Goal: Information Seeking & Learning: Learn about a topic

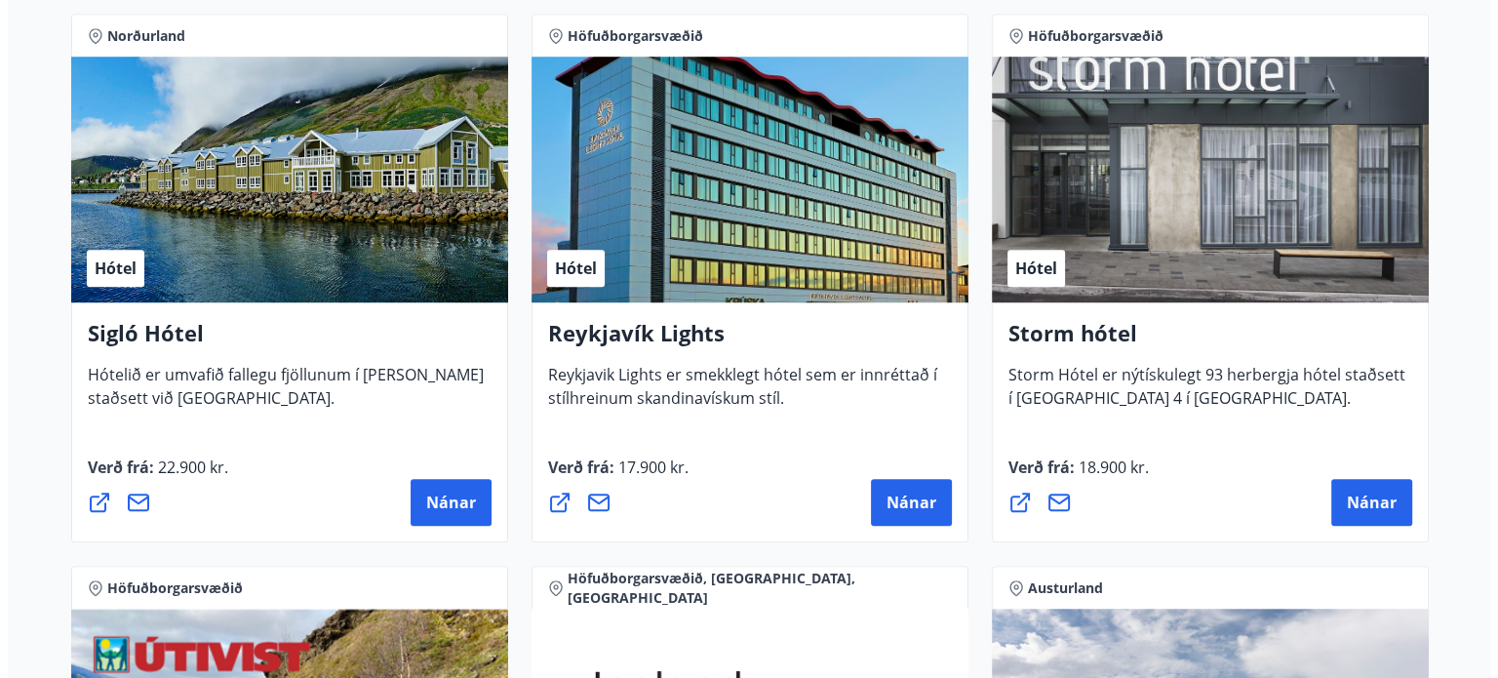
scroll to position [1475, 0]
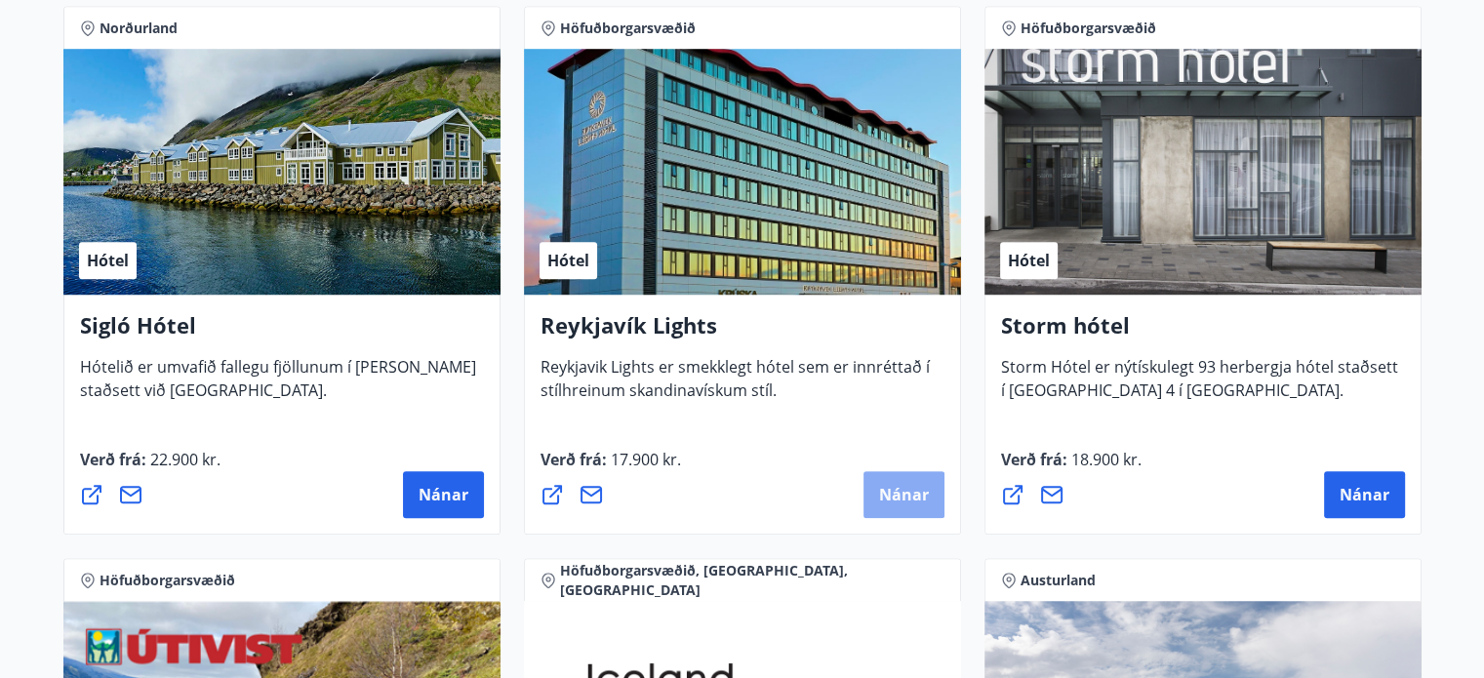
click at [909, 495] on span "Nánar" at bounding box center [904, 494] width 50 height 21
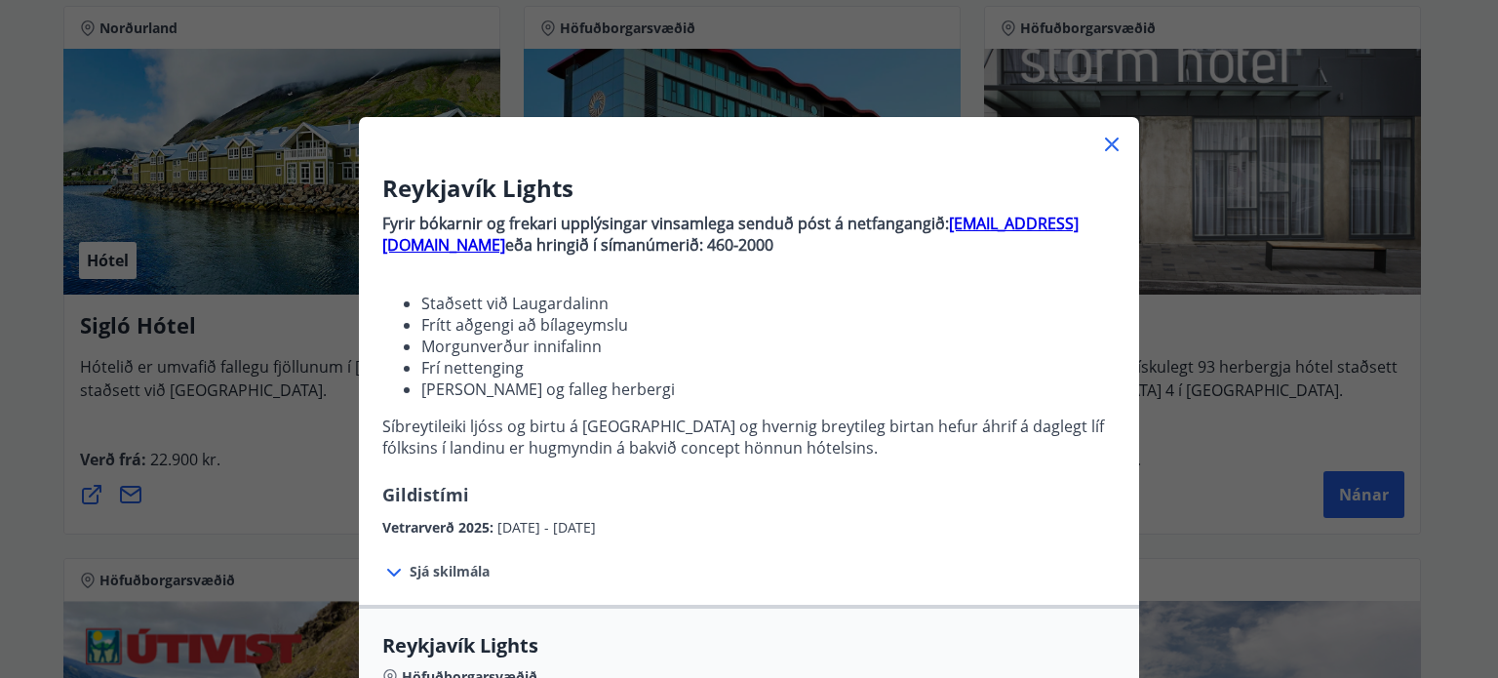
click at [387, 573] on icon at bounding box center [394, 573] width 14 height 8
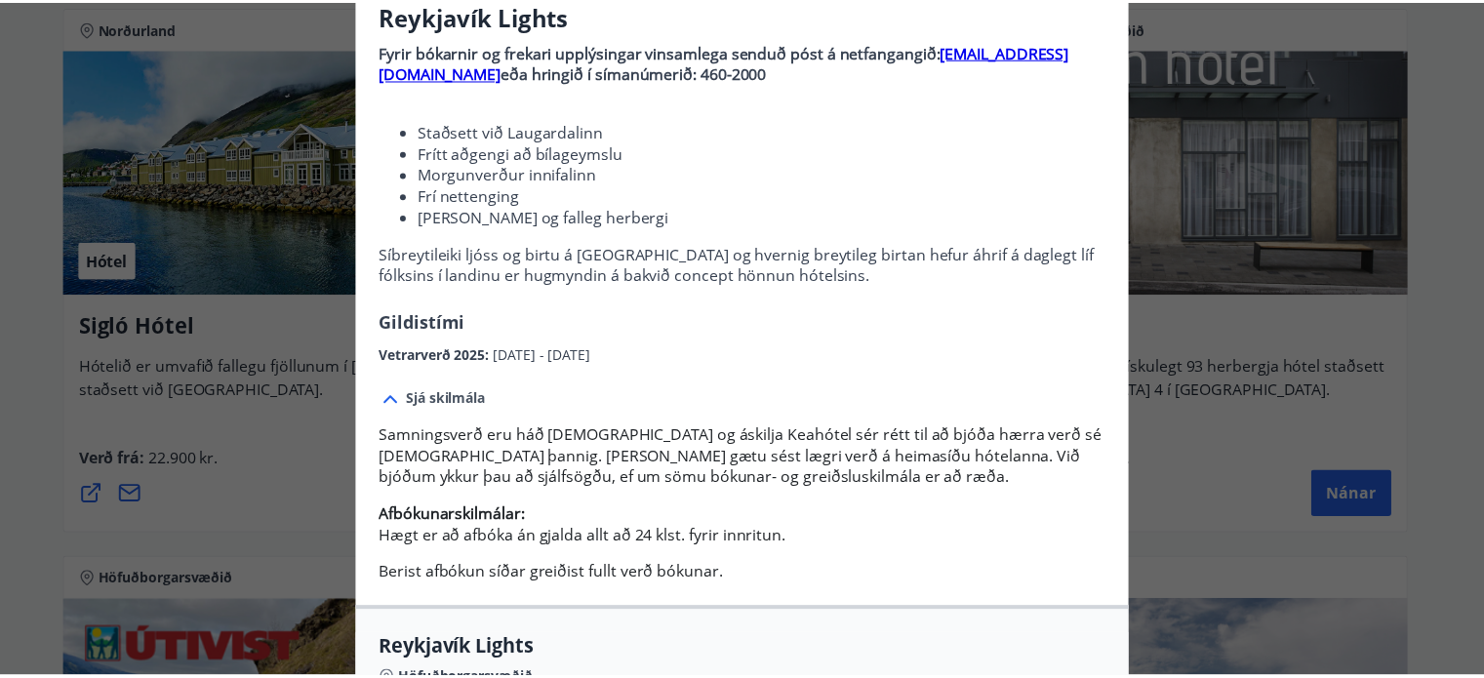
scroll to position [0, 0]
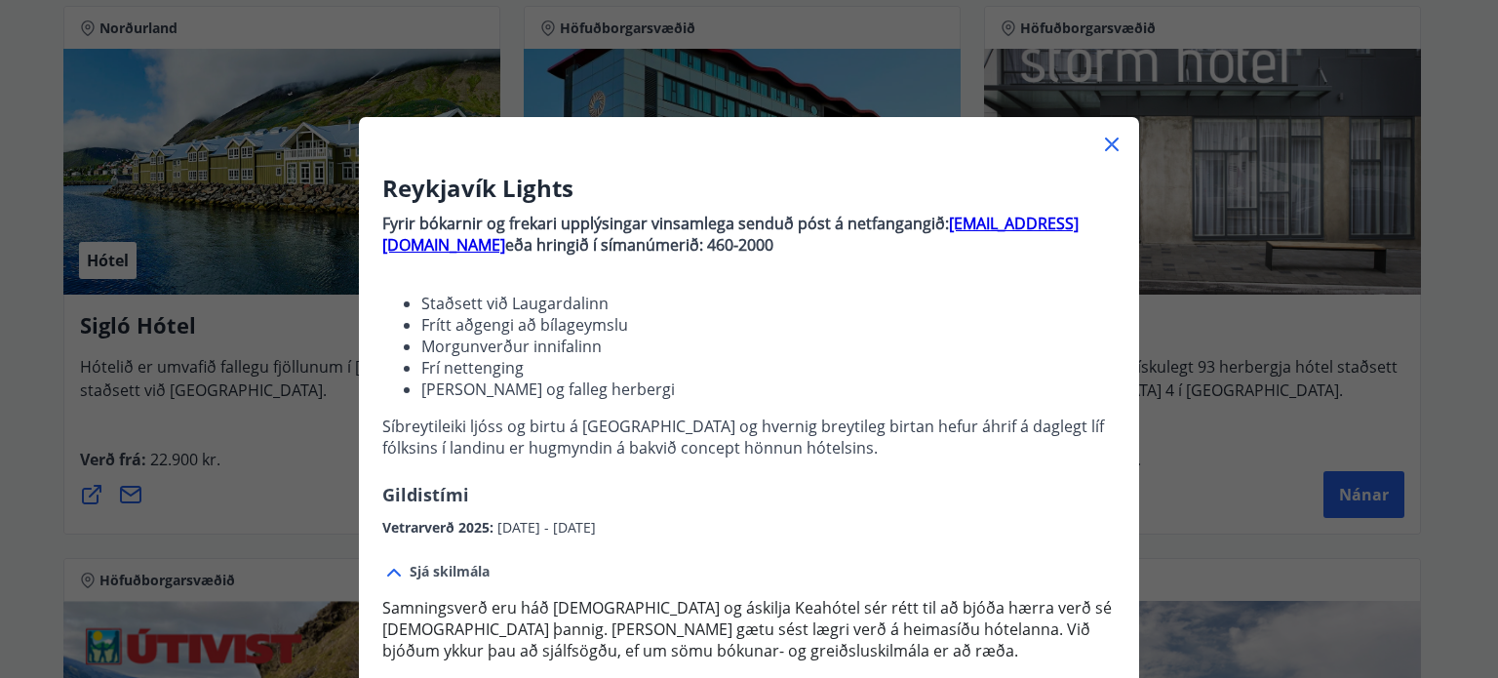
click at [1105, 144] on icon at bounding box center [1112, 145] width 14 height 14
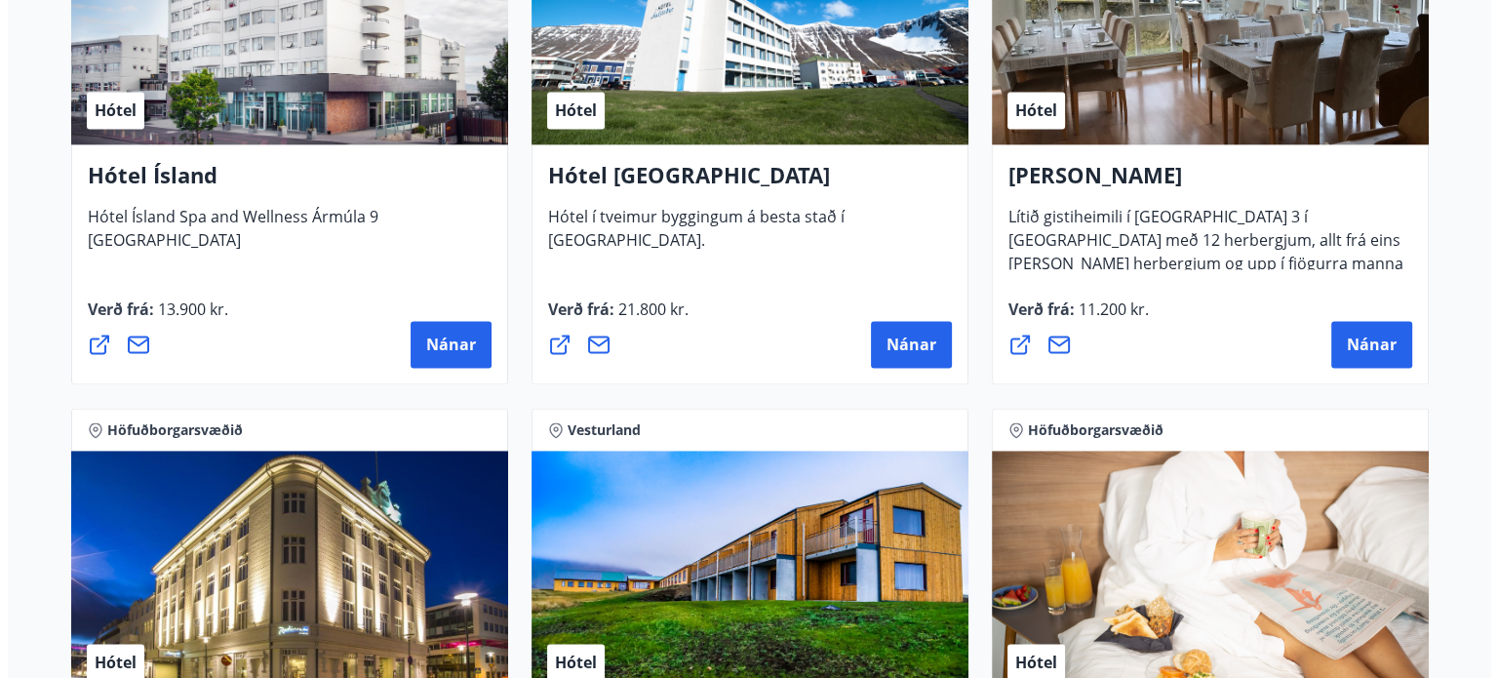
scroll to position [2762, 0]
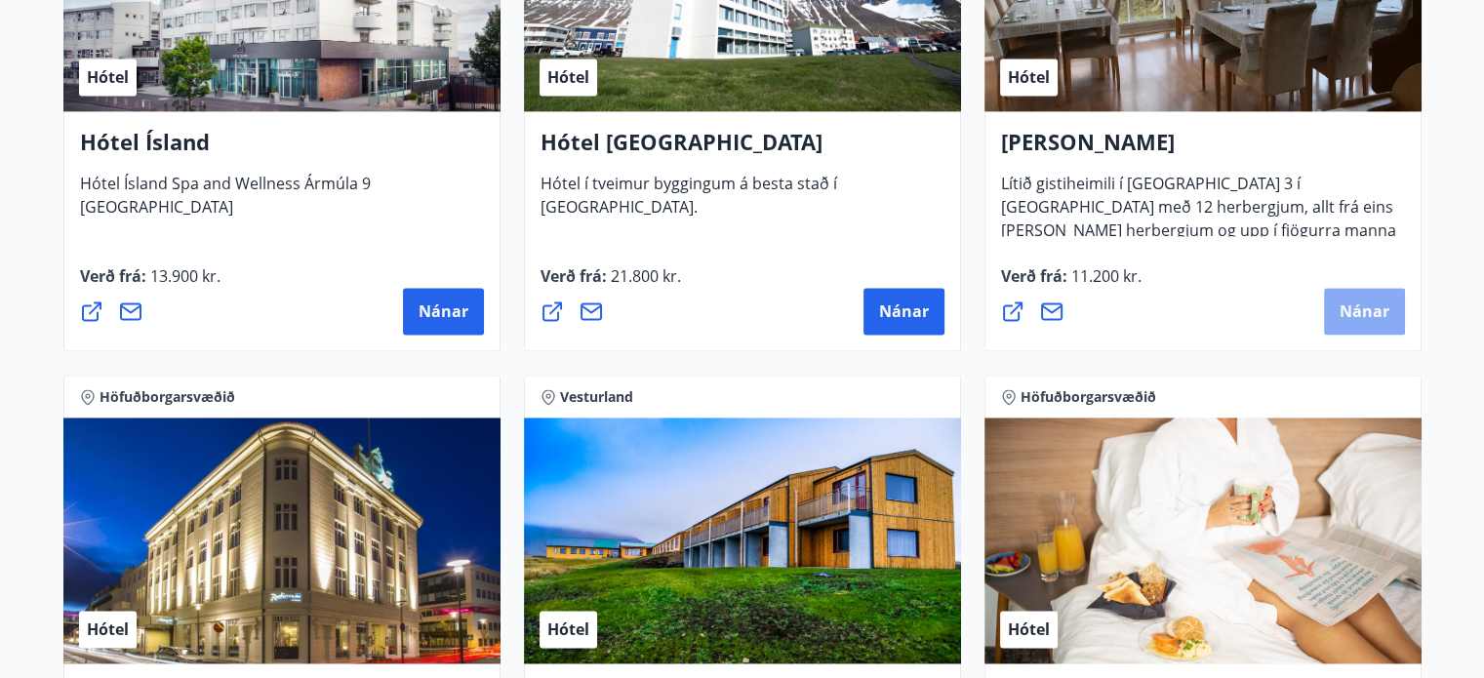
click at [1366, 311] on span "Nánar" at bounding box center [1364, 310] width 50 height 21
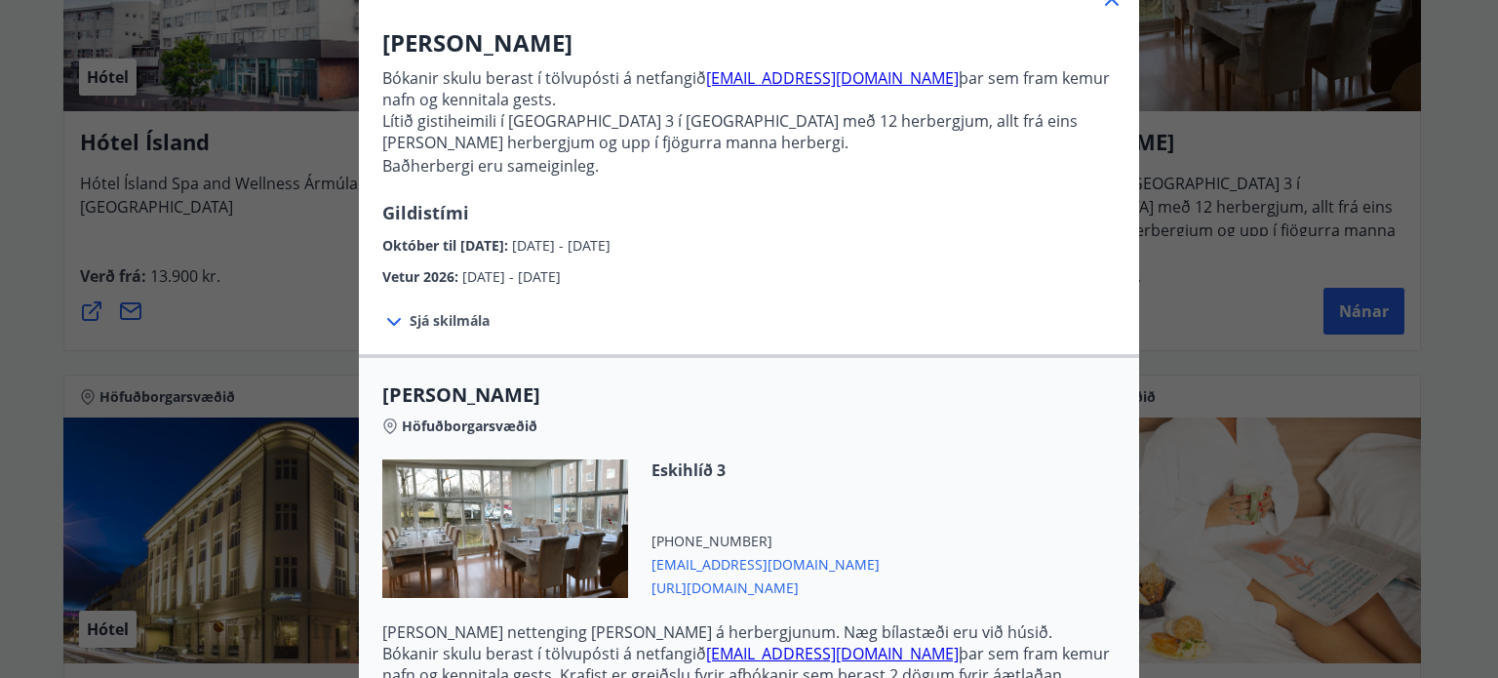
scroll to position [101, 0]
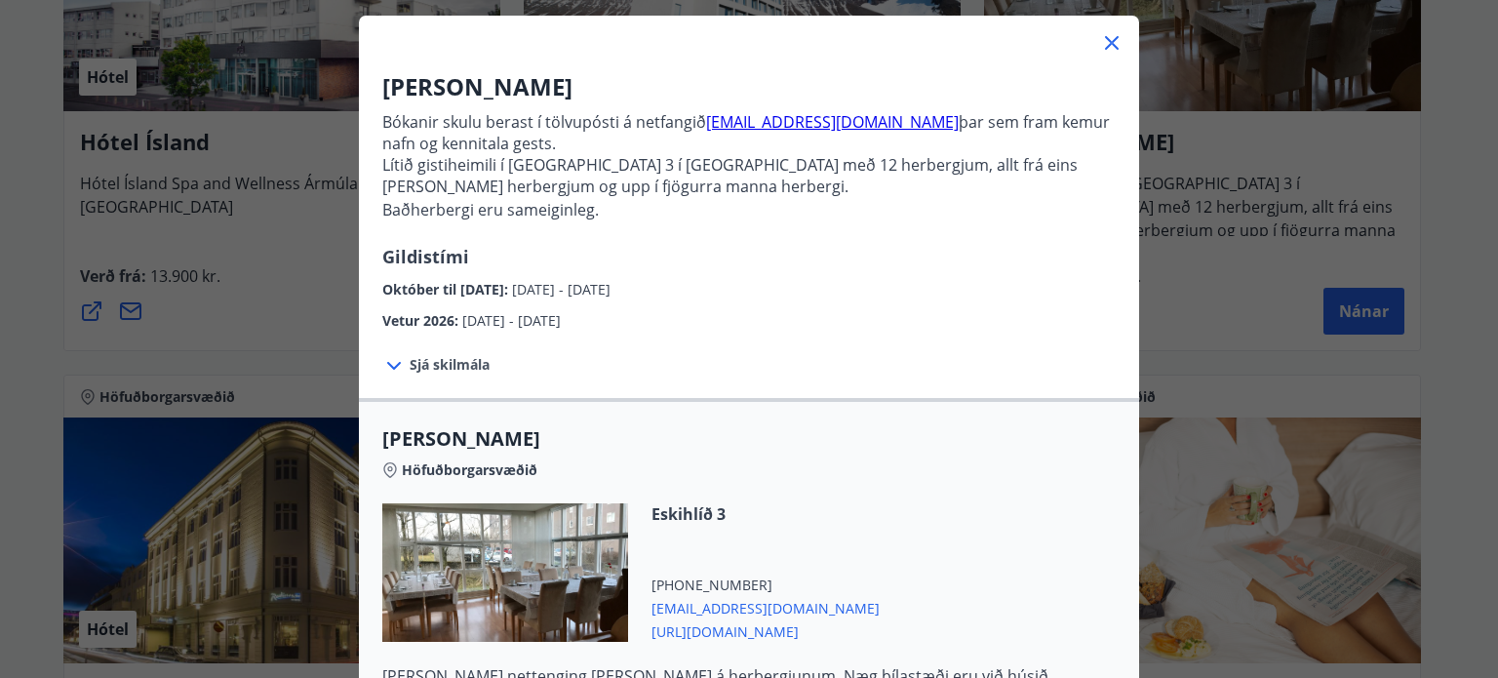
click at [1100, 41] on icon at bounding box center [1111, 42] width 23 height 23
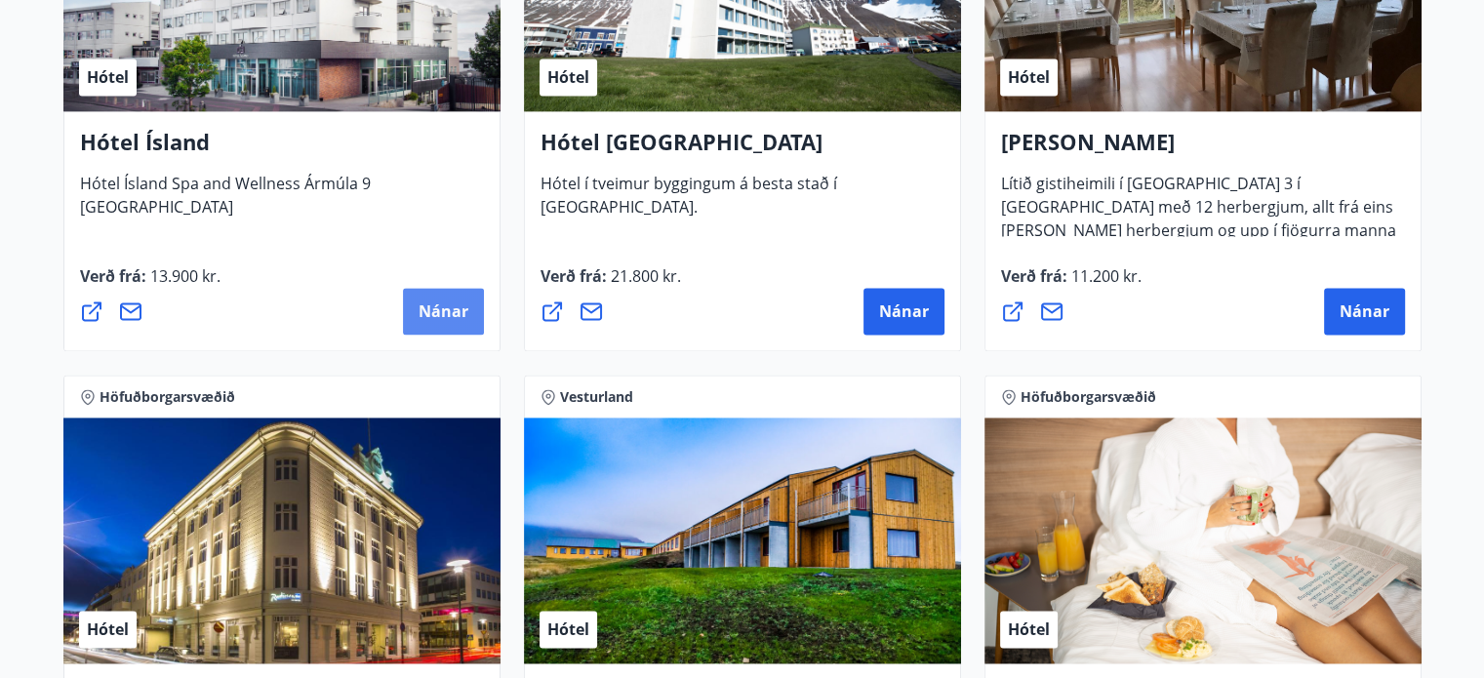
click at [438, 314] on span "Nánar" at bounding box center [443, 310] width 50 height 21
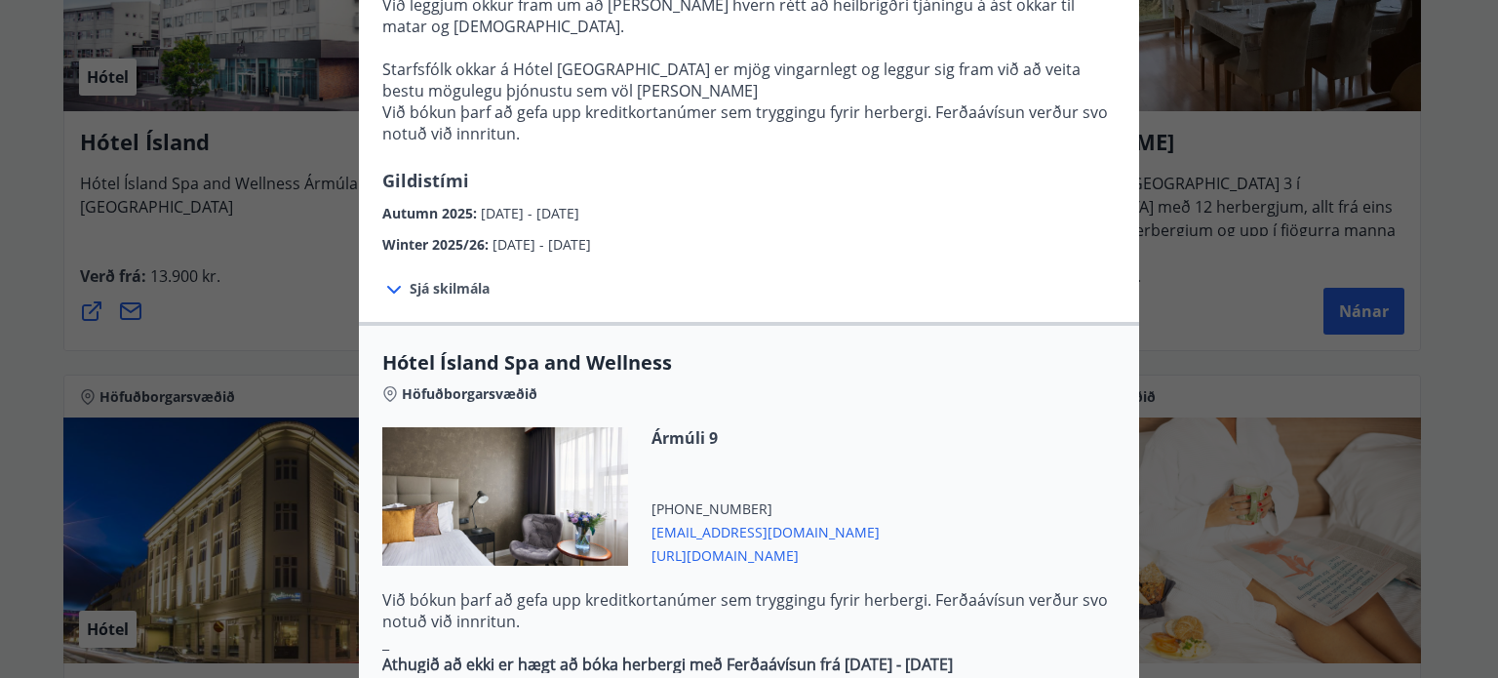
scroll to position [752, 0]
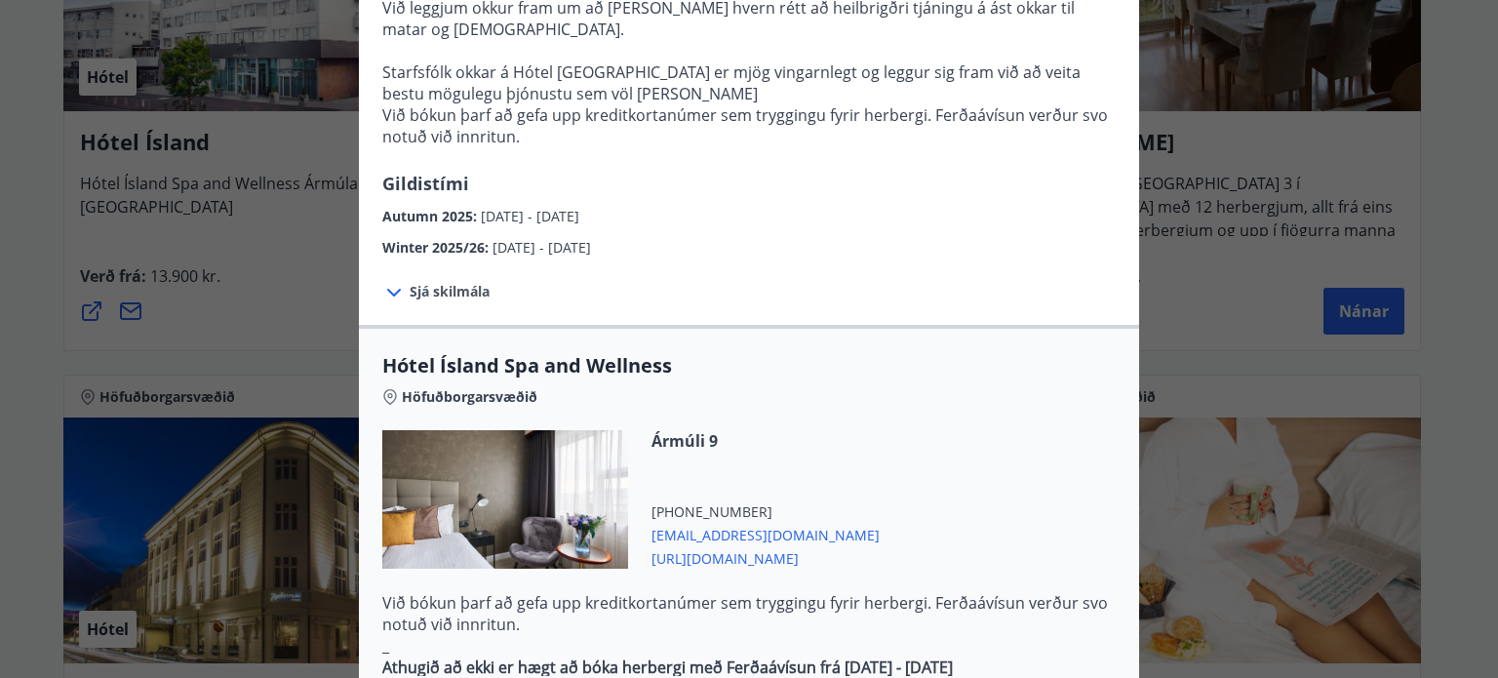
click at [387, 289] on icon at bounding box center [394, 293] width 14 height 8
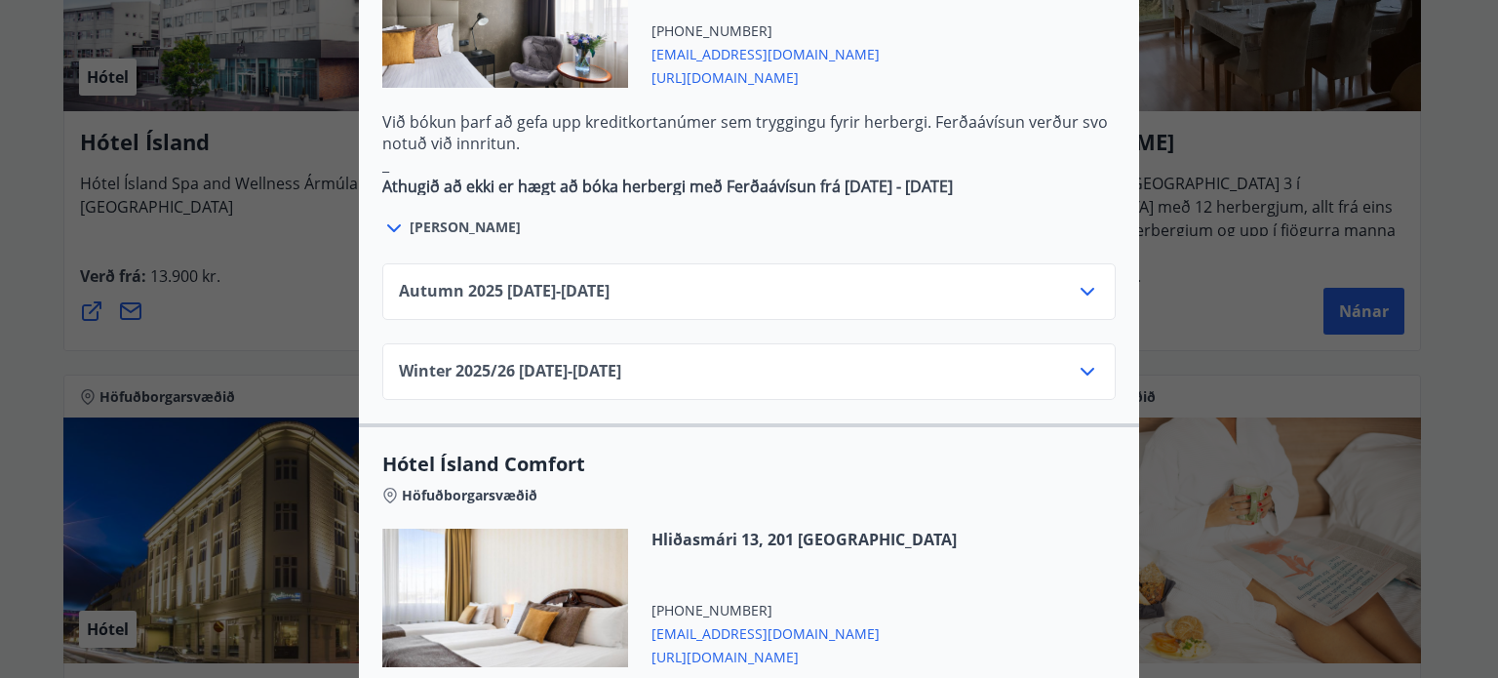
scroll to position [1289, 0]
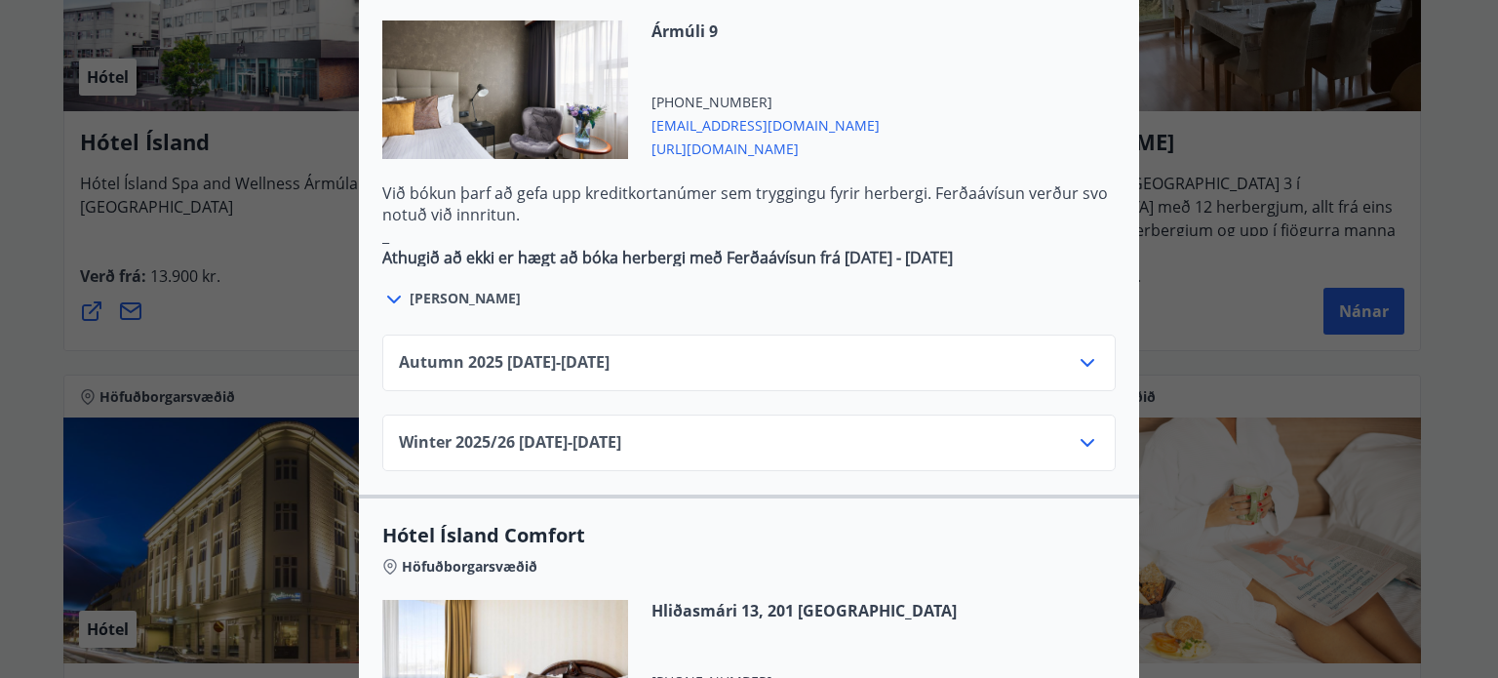
click at [386, 288] on icon at bounding box center [393, 299] width 23 height 23
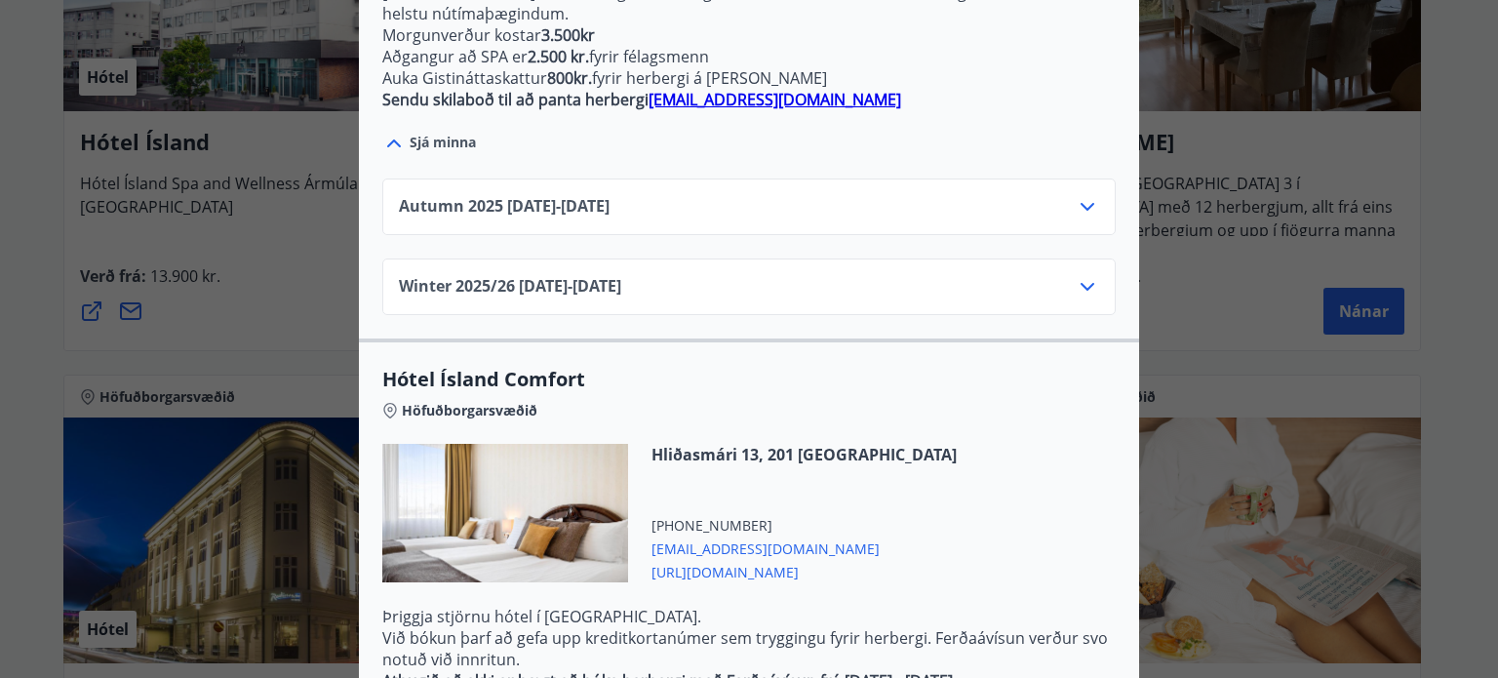
scroll to position [1805, 0]
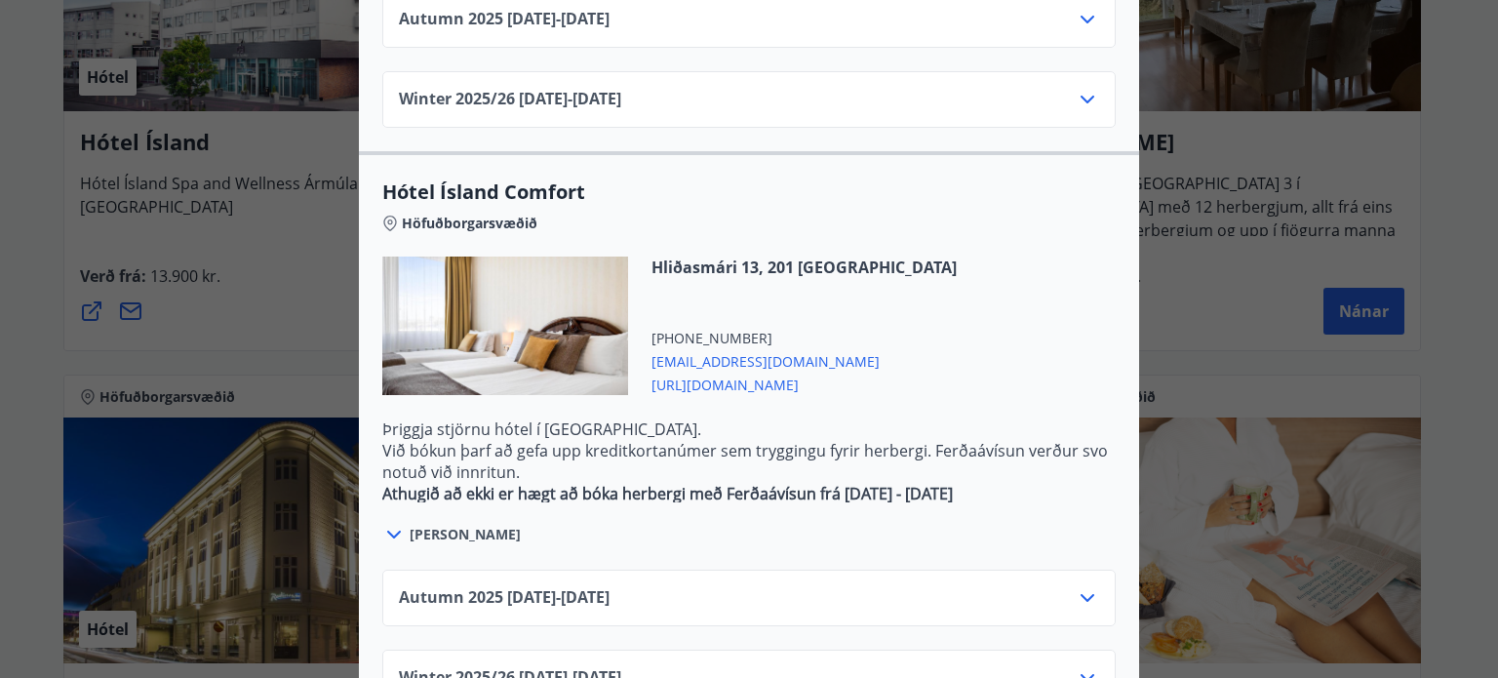
click at [1076, 88] on icon at bounding box center [1087, 99] width 23 height 23
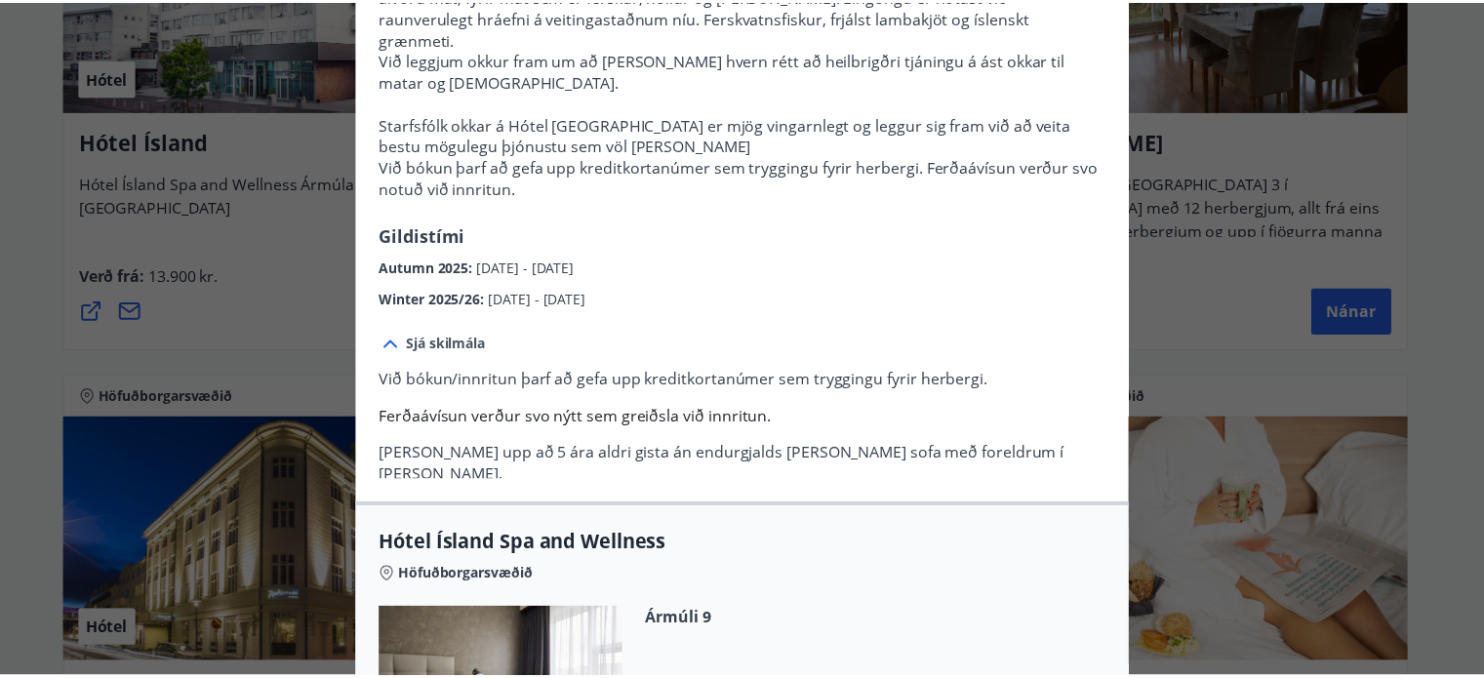
scroll to position [0, 0]
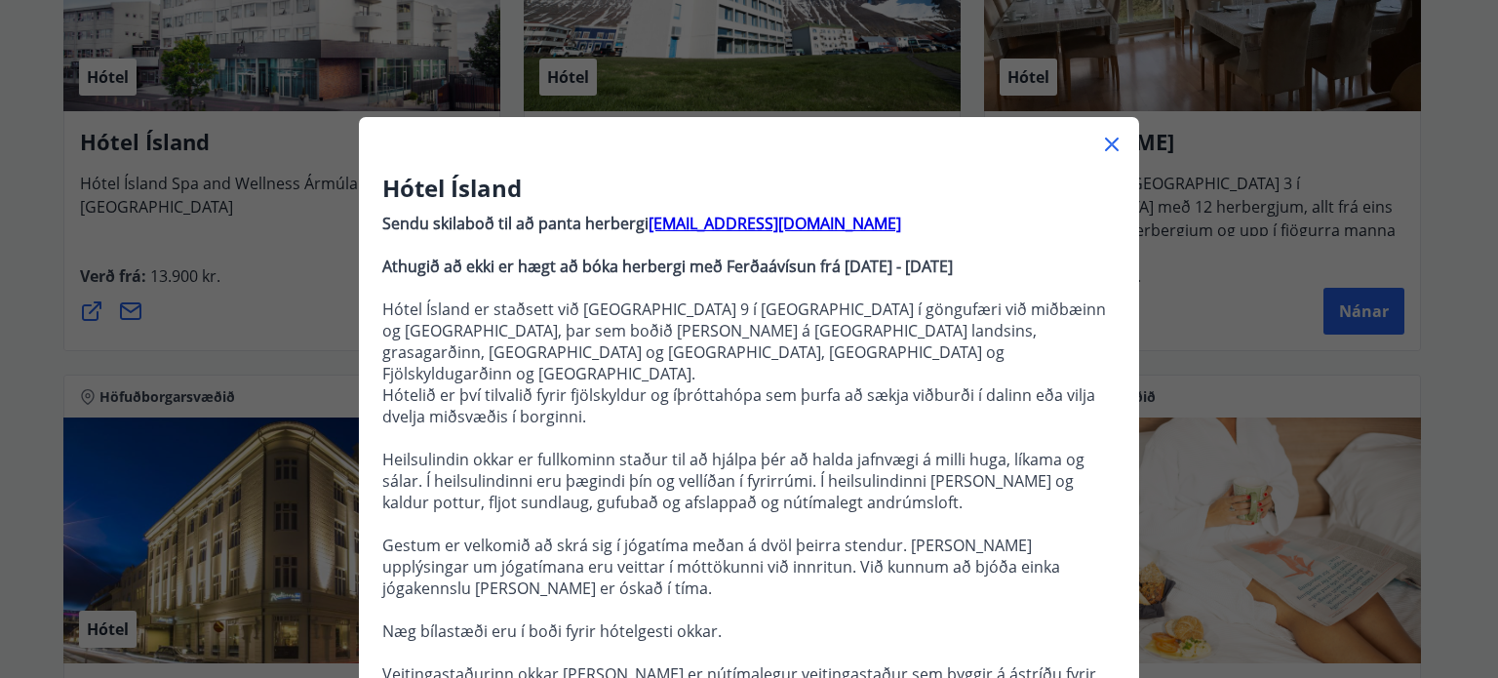
click at [1105, 134] on icon at bounding box center [1111, 144] width 23 height 23
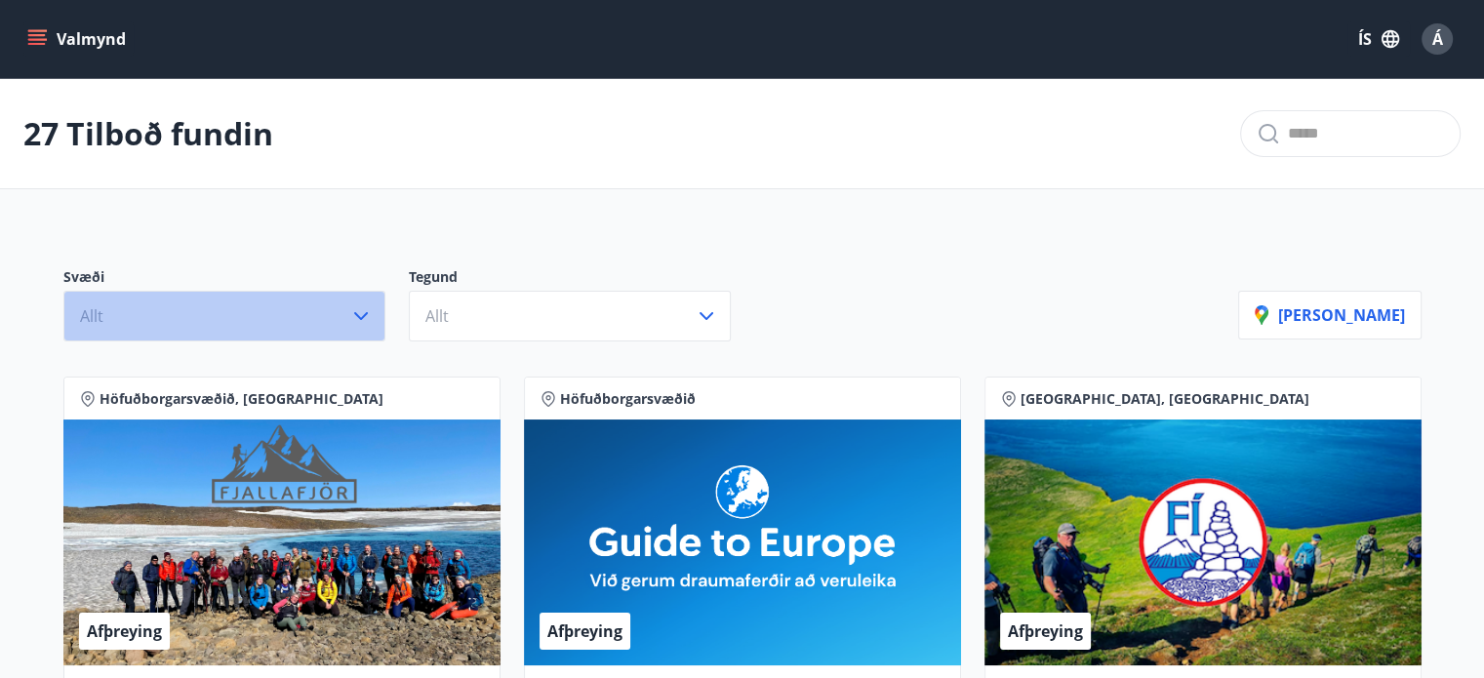
click at [355, 315] on icon "button" at bounding box center [361, 316] width 14 height 8
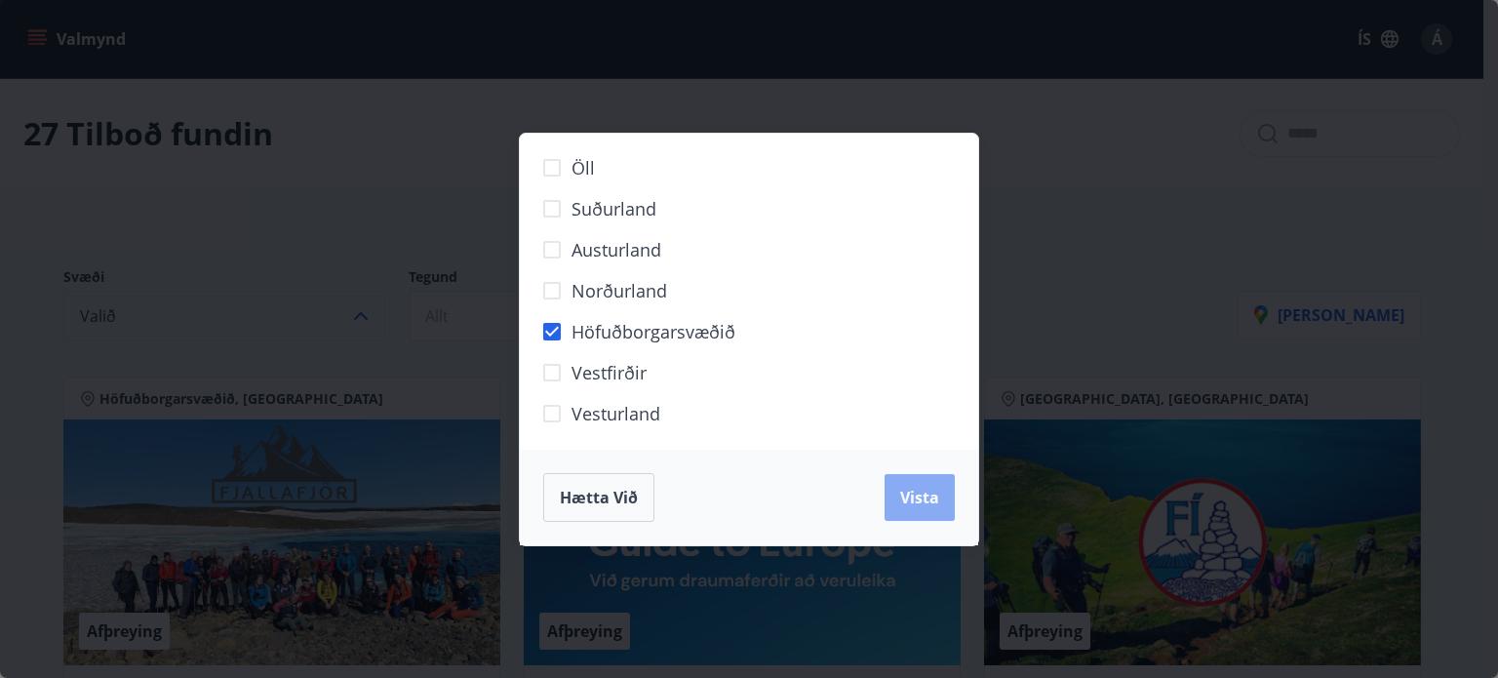
click at [915, 494] on span "Vista" at bounding box center [919, 497] width 39 height 21
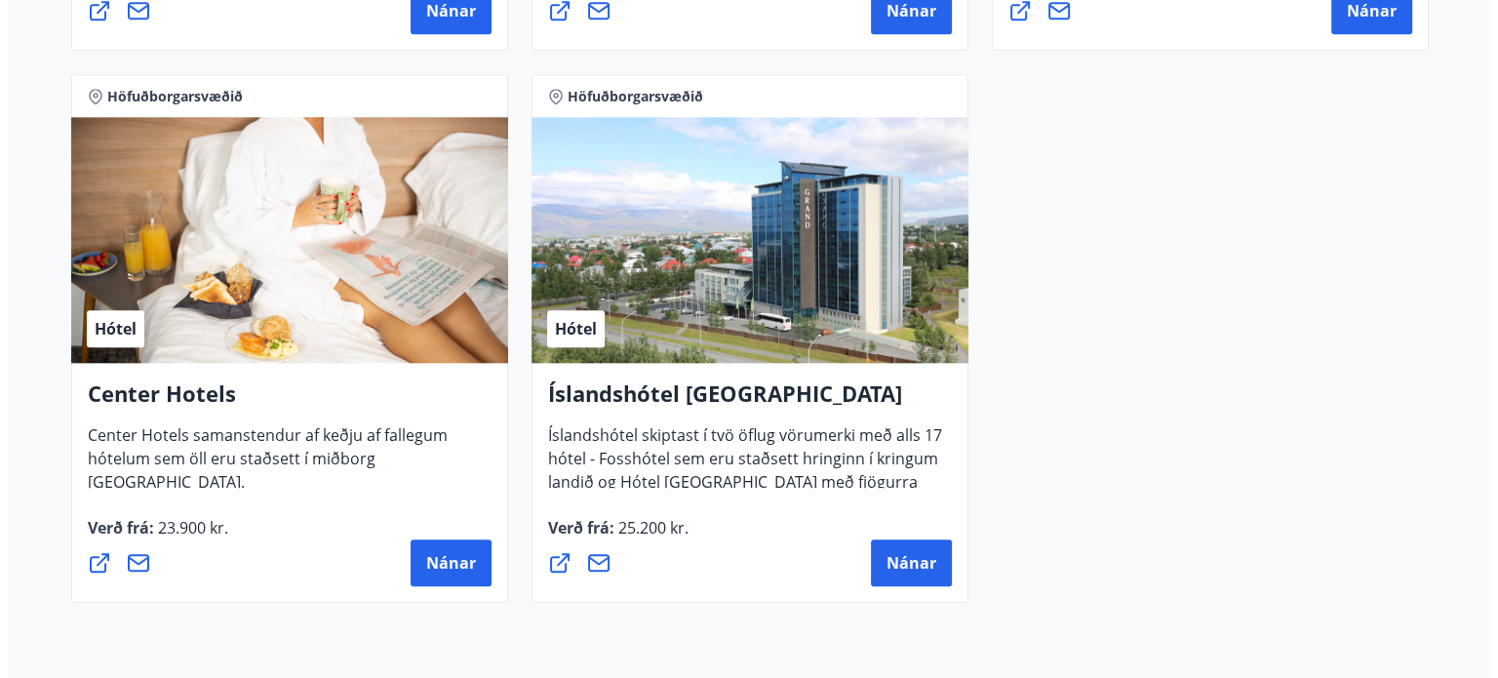
scroll to position [2017, 0]
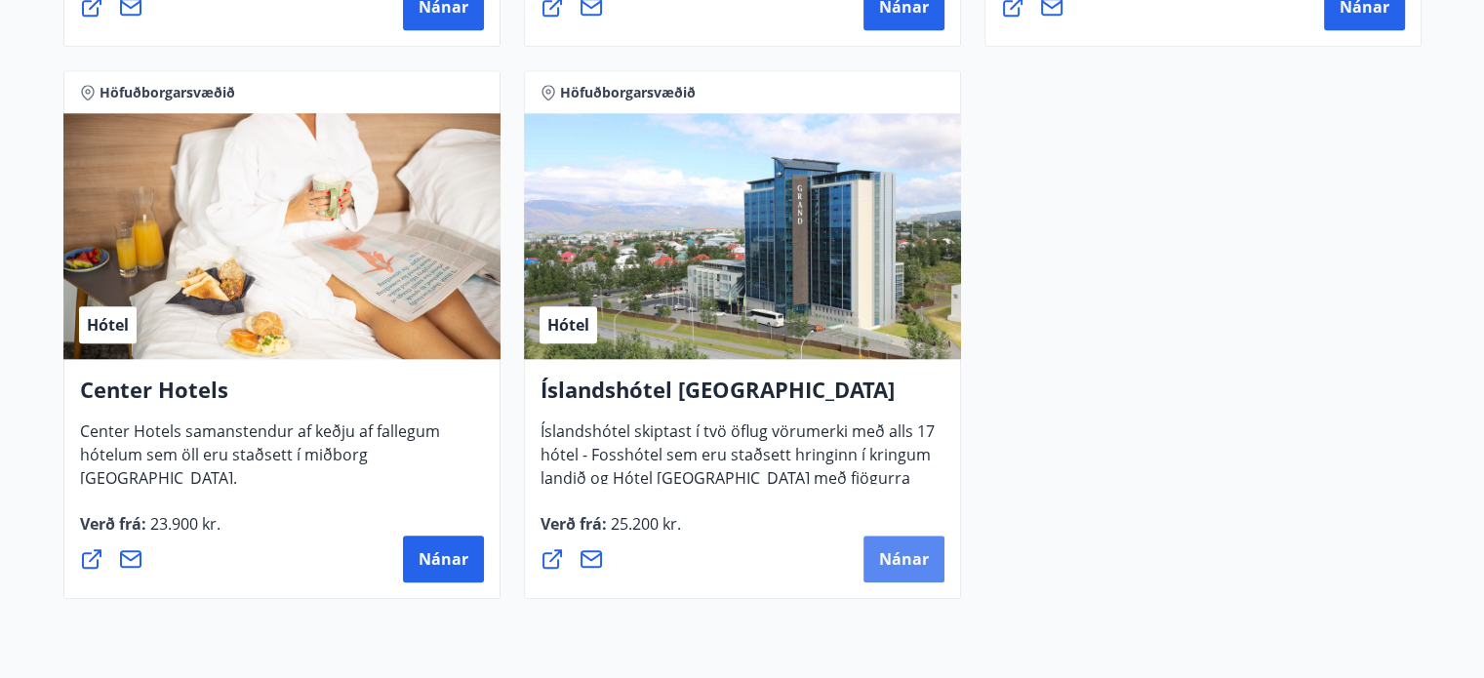
click at [898, 560] on span "Nánar" at bounding box center [904, 558] width 50 height 21
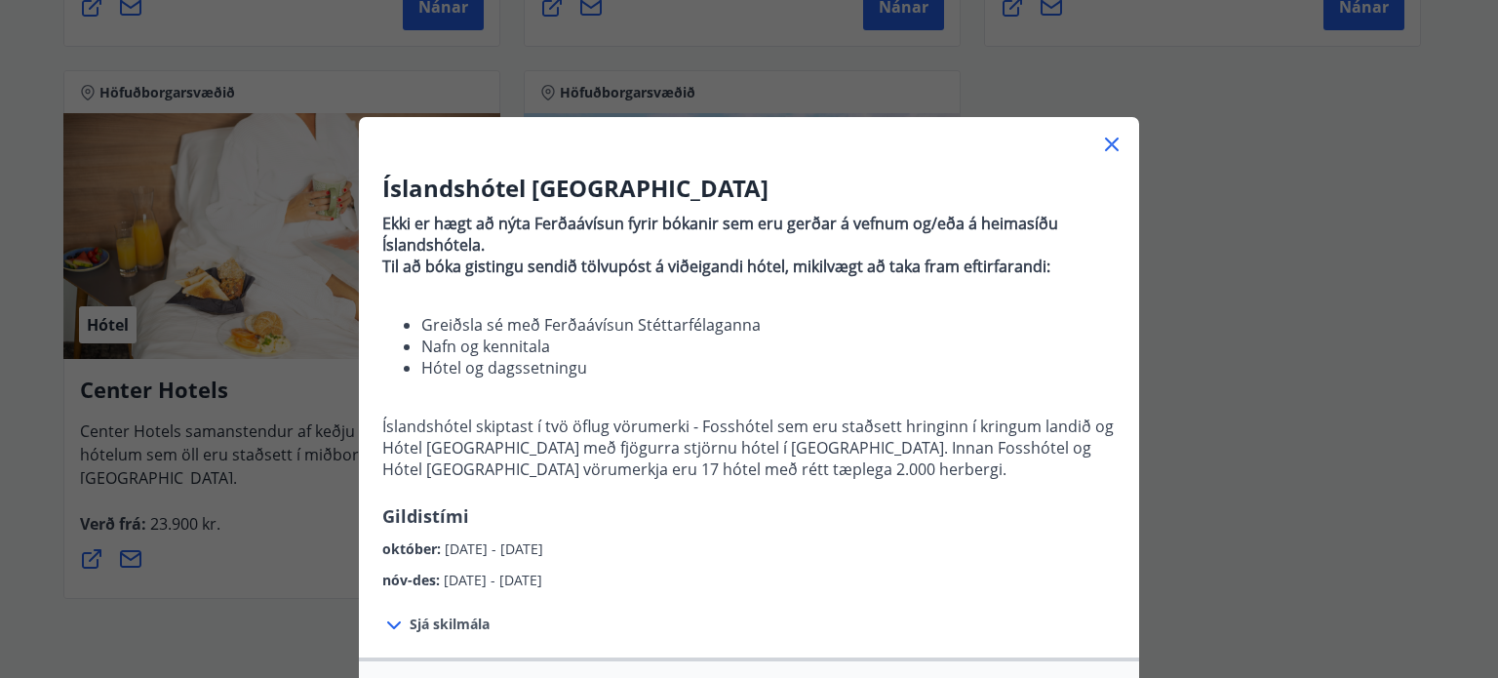
click at [390, 623] on icon at bounding box center [394, 625] width 14 height 8
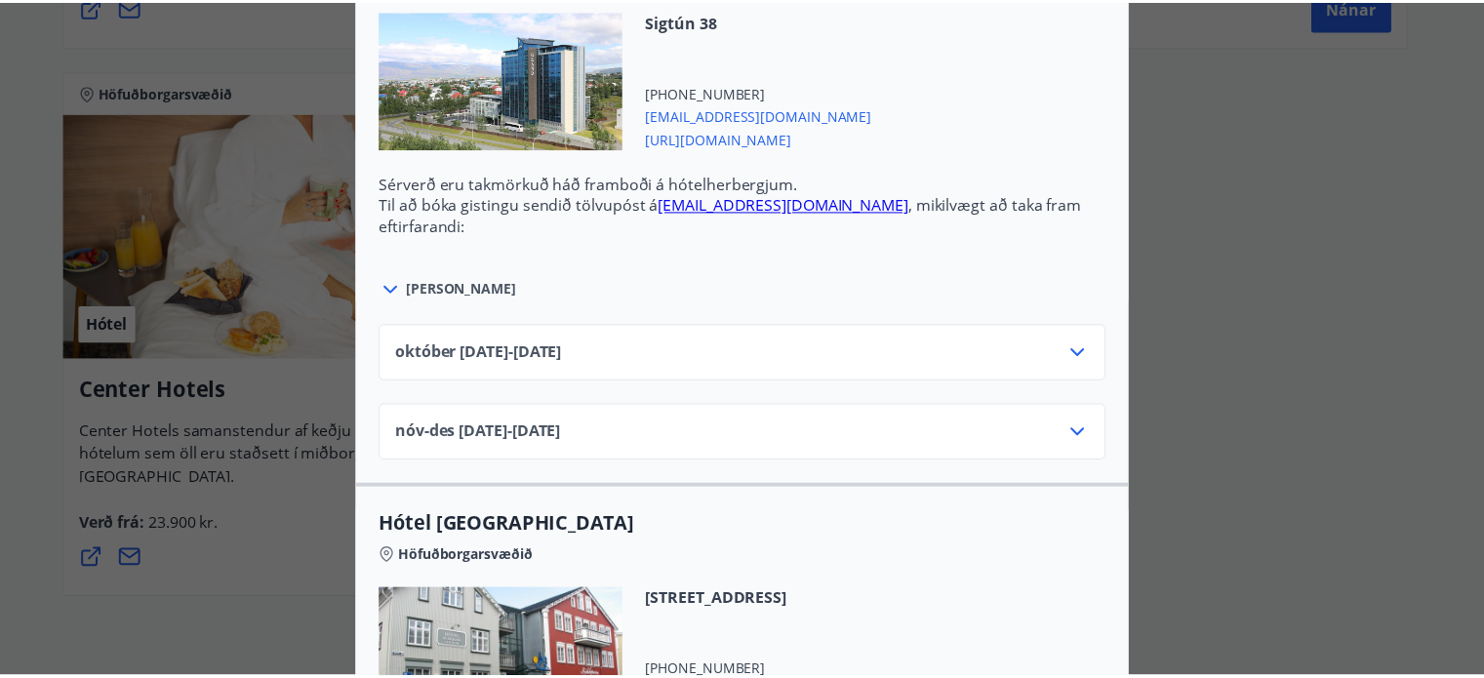
scroll to position [0, 0]
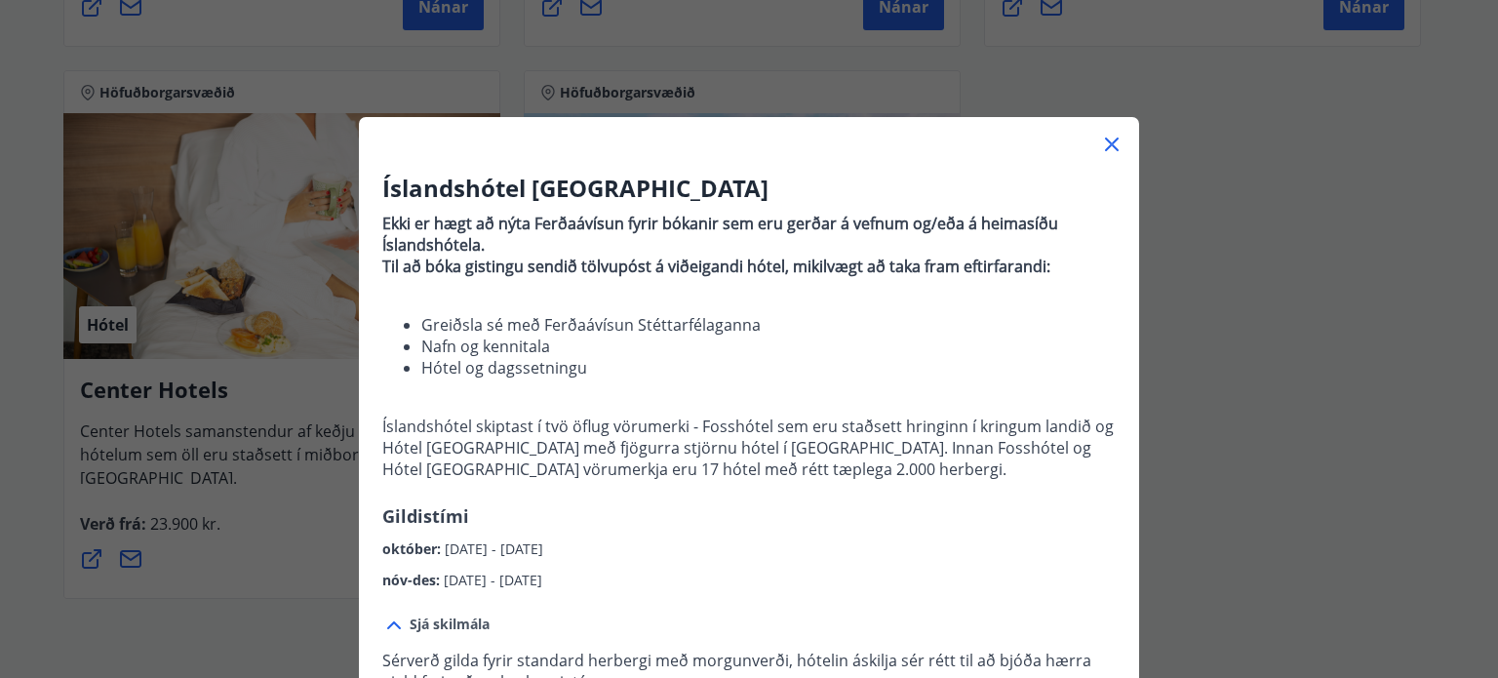
click at [1420, 334] on div "Íslandshótel Reykjavík Ekki er hægt að nýta Ferðaávísun fyrir bókanir sem eru g…" at bounding box center [749, 339] width 1498 height 678
click at [1109, 144] on icon at bounding box center [1111, 144] width 23 height 23
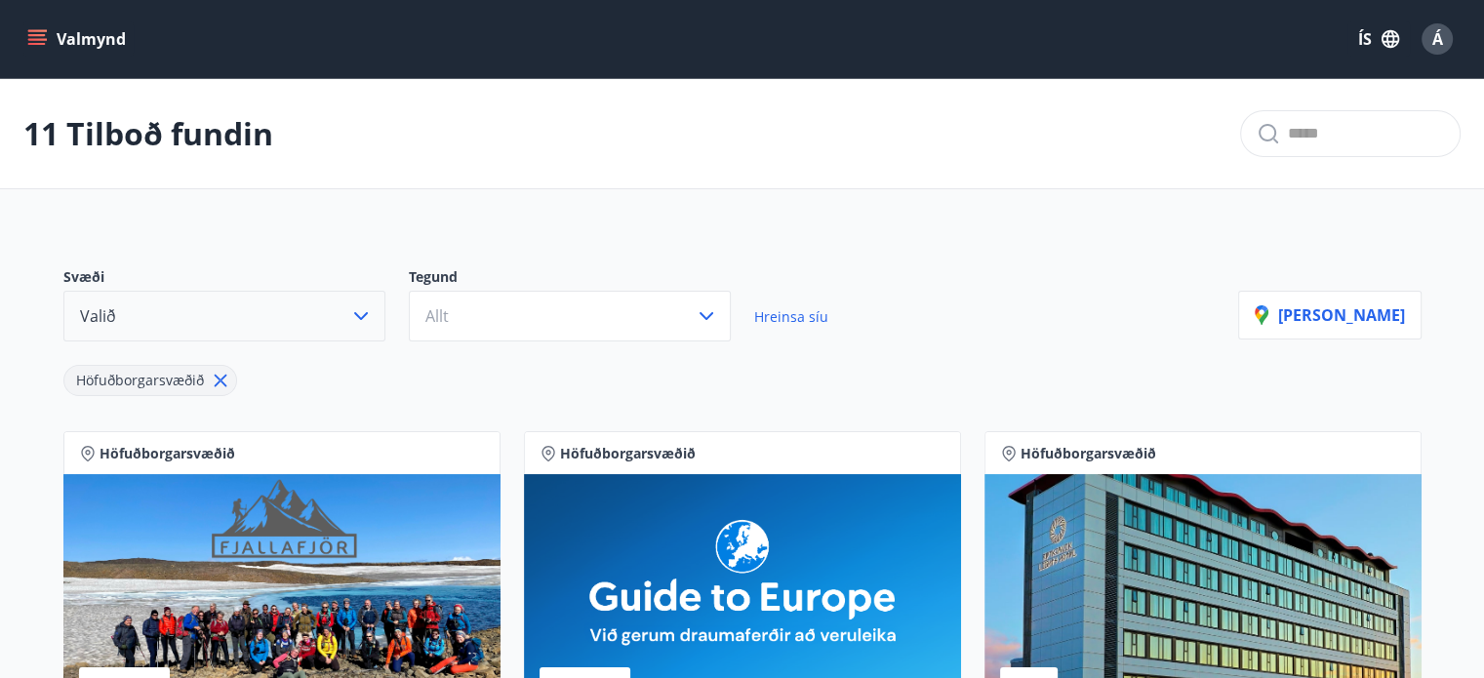
click at [38, 30] on icon "menu" at bounding box center [38, 31] width 21 height 2
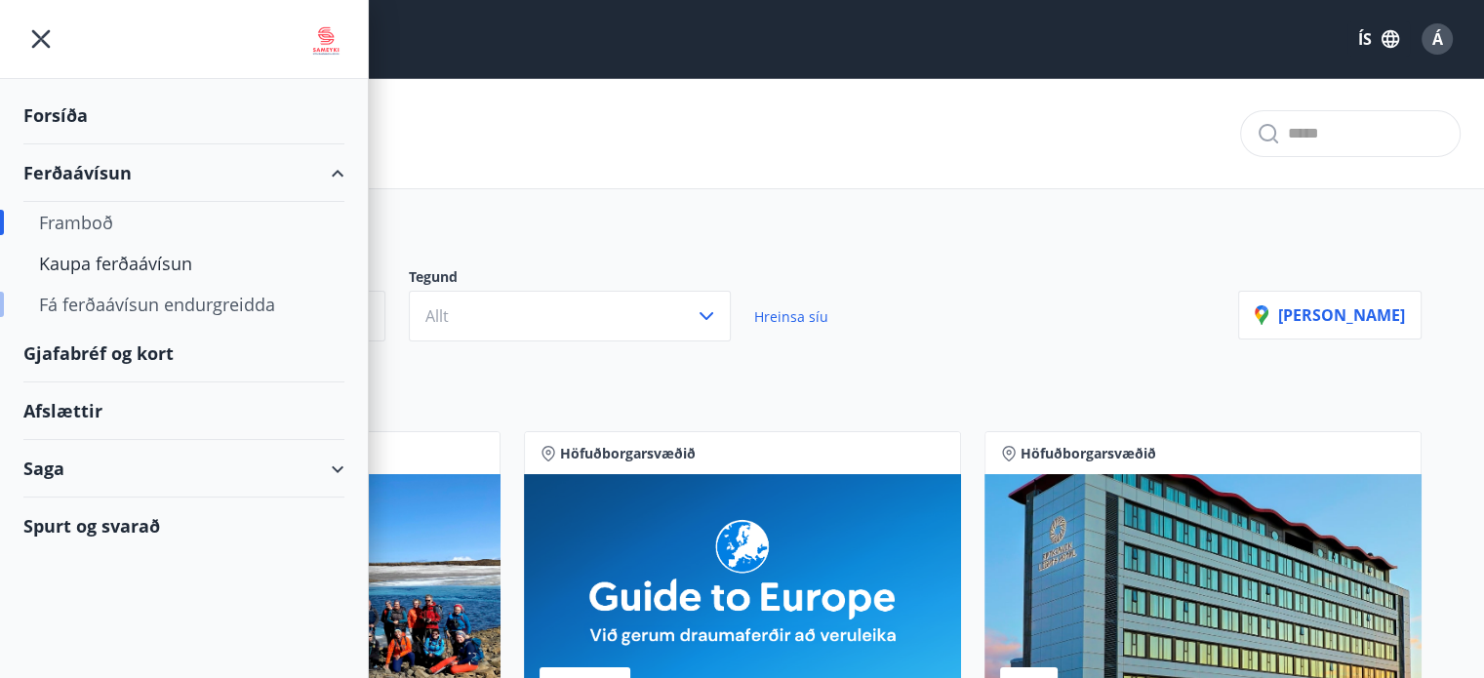
click at [215, 304] on div "Fá ferðaávísun endurgreidda" at bounding box center [184, 304] width 290 height 41
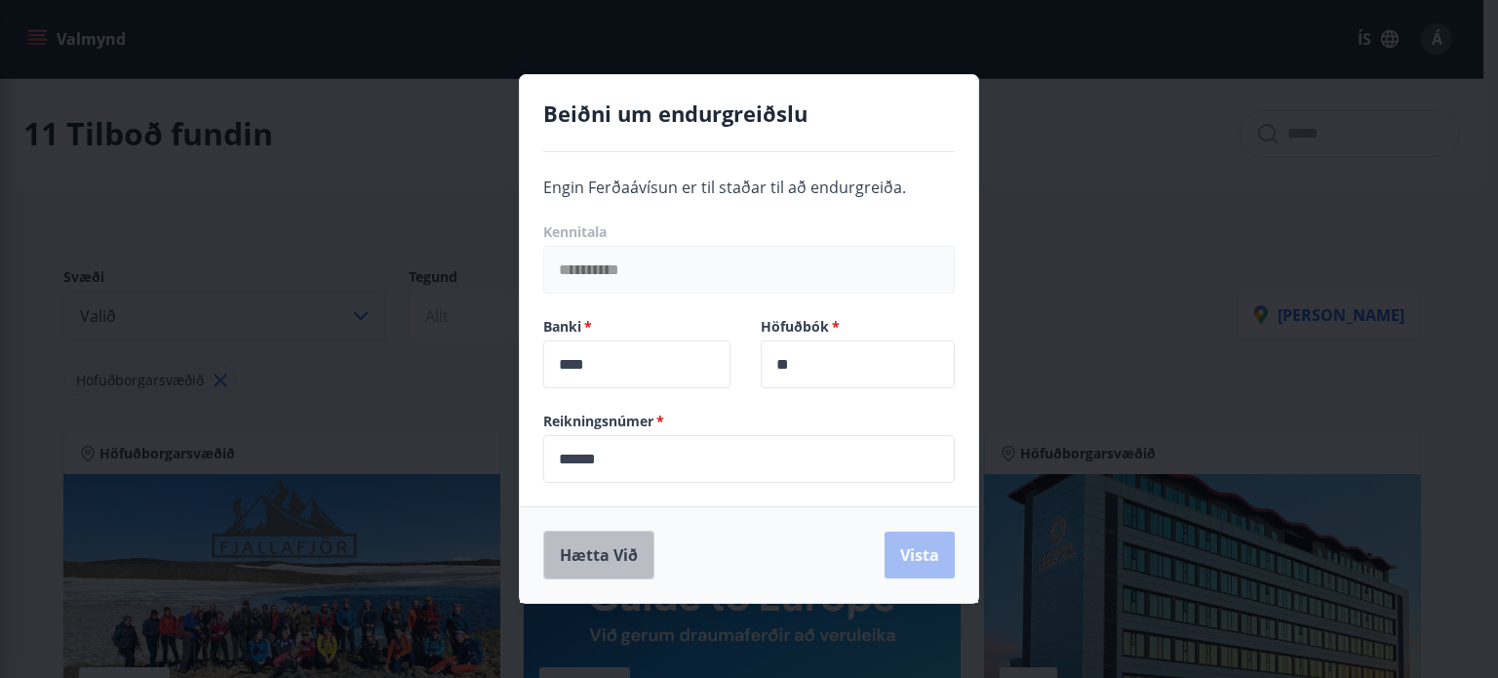
click at [583, 568] on button "Hætta við" at bounding box center [598, 555] width 111 height 49
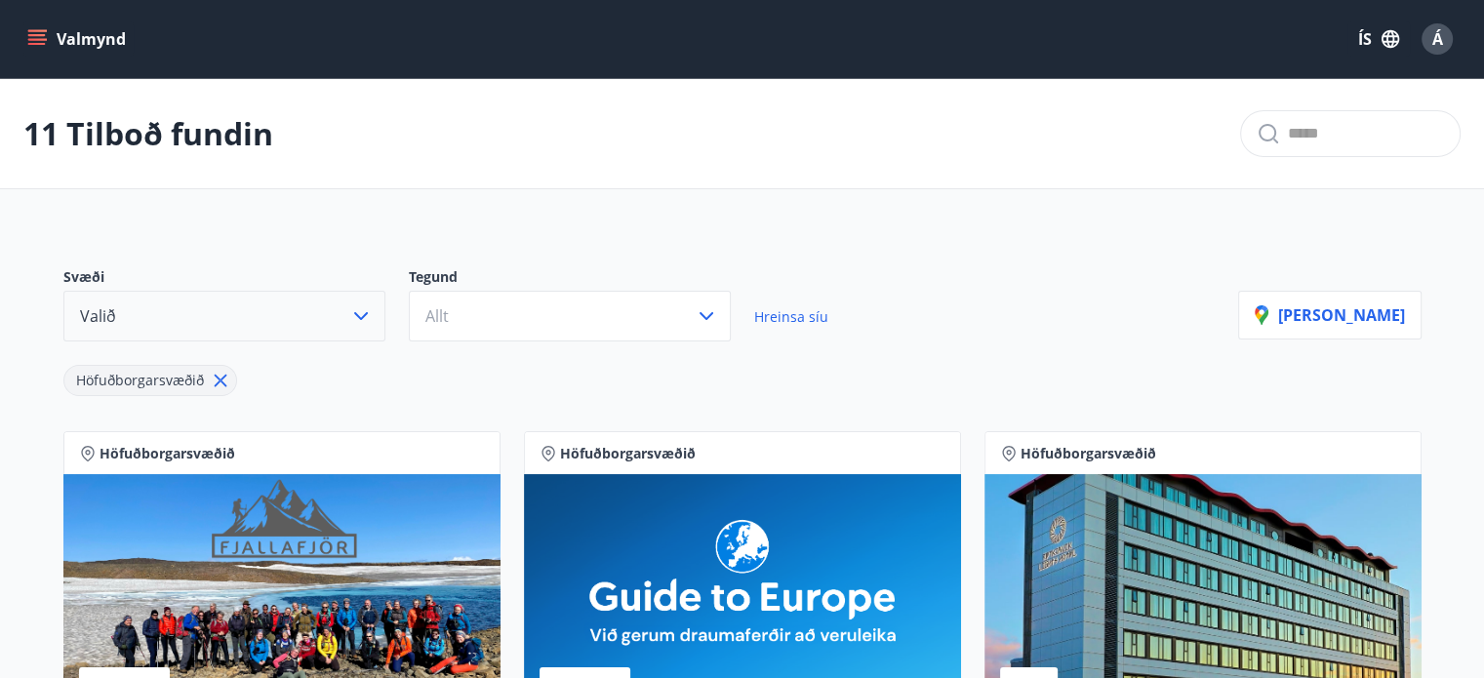
click at [34, 30] on icon "menu" at bounding box center [38, 31] width 21 height 2
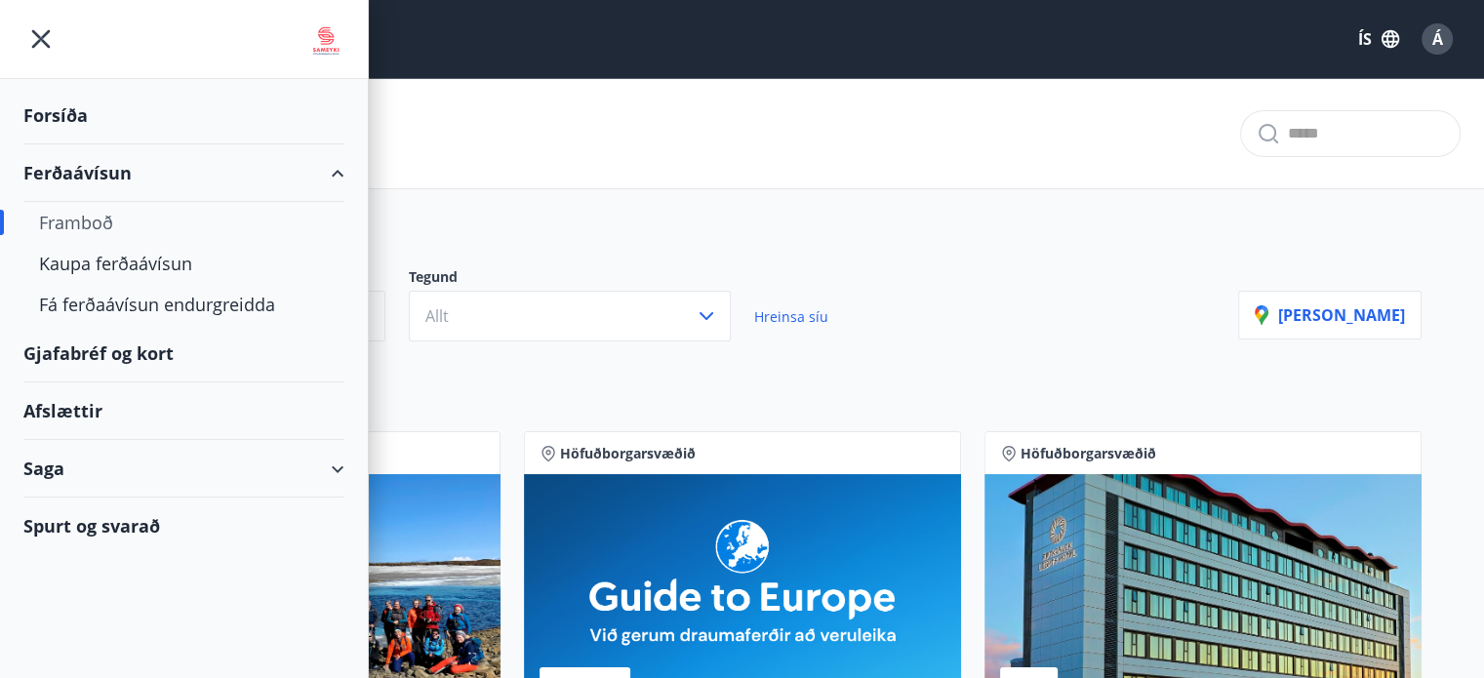
click at [47, 111] on div "Forsíða" at bounding box center [183, 116] width 321 height 58
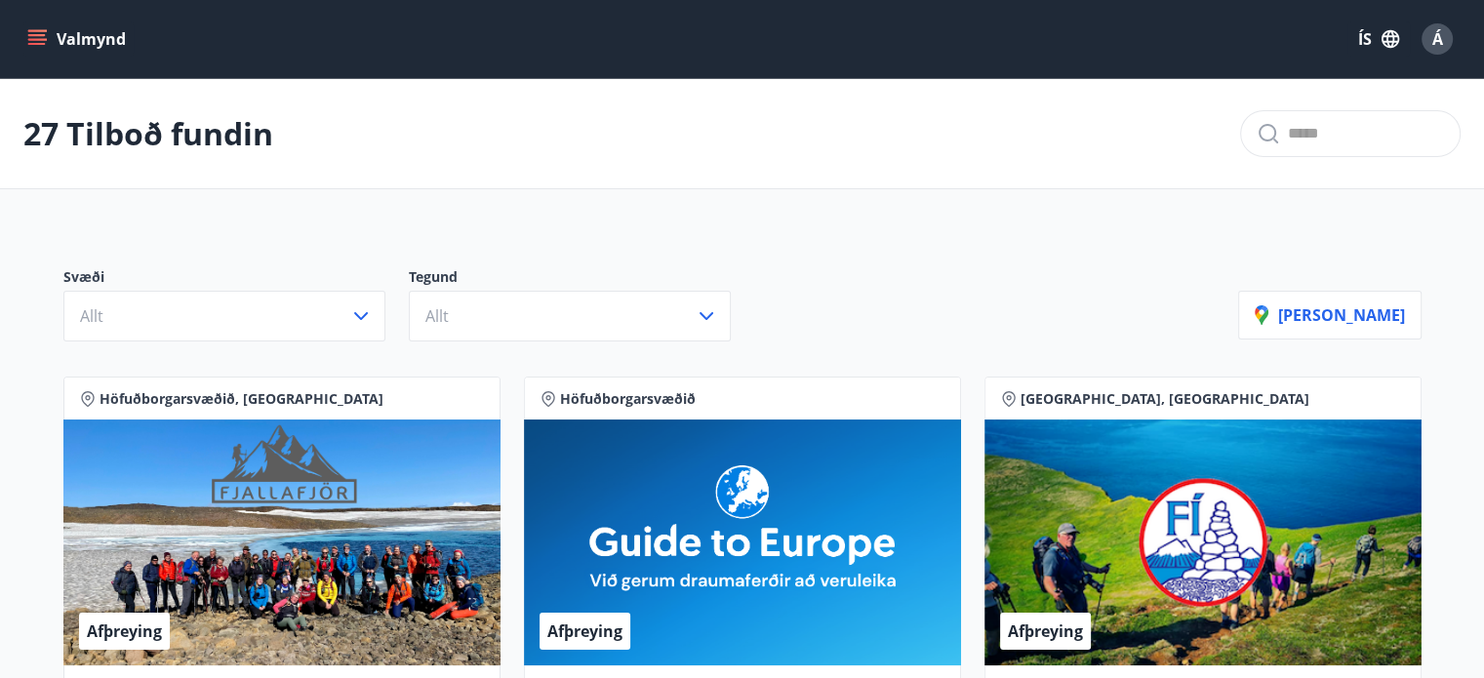
click at [32, 30] on icon "menu" at bounding box center [38, 31] width 21 height 2
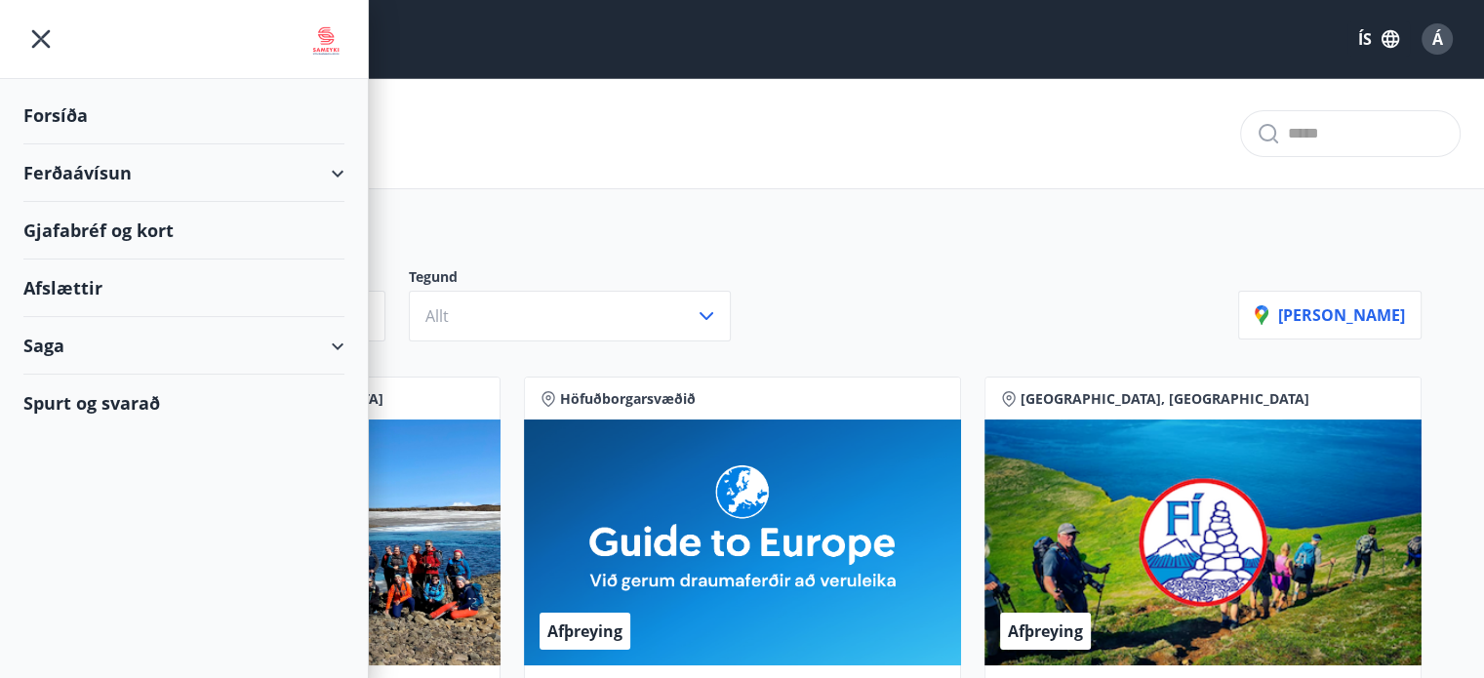
click at [42, 115] on div "Forsíða" at bounding box center [183, 116] width 321 height 58
